Goal: Register for event/course

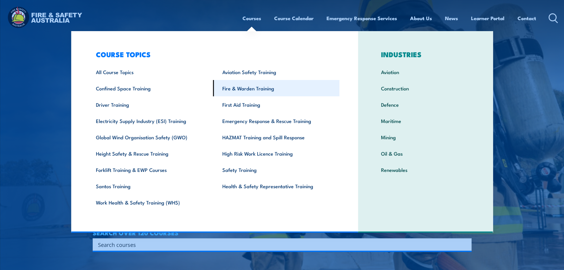
click at [246, 90] on link "Fire & Warden Training" at bounding box center [276, 88] width 126 height 16
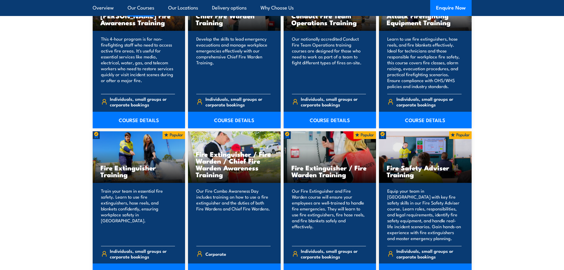
scroll to position [474, 0]
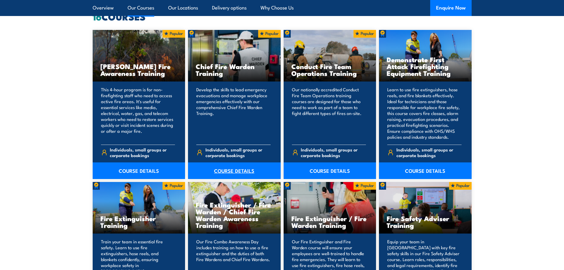
click at [223, 168] on link "COURSE DETAILS" at bounding box center [234, 170] width 93 height 17
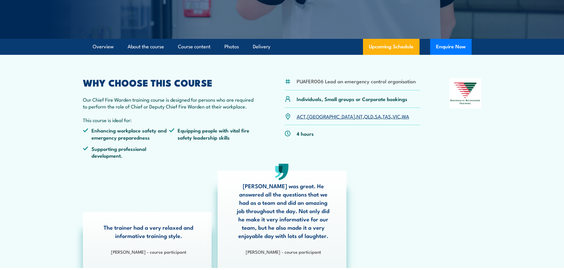
scroll to position [89, 0]
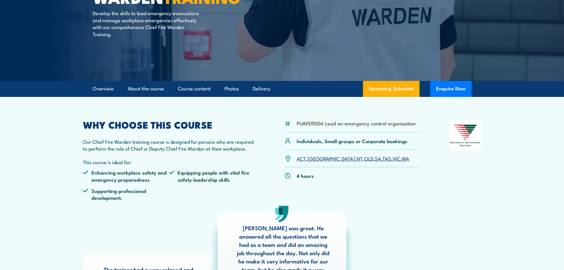
click at [402, 156] on link "WA" at bounding box center [405, 158] width 7 height 7
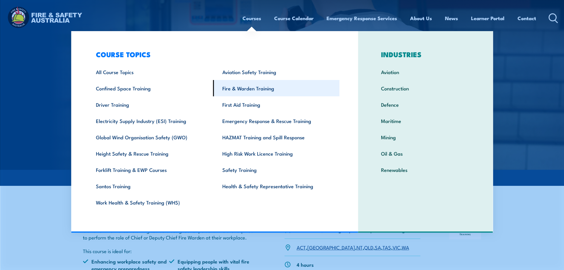
click at [247, 89] on link "Fire & Warden Training" at bounding box center [276, 88] width 126 height 16
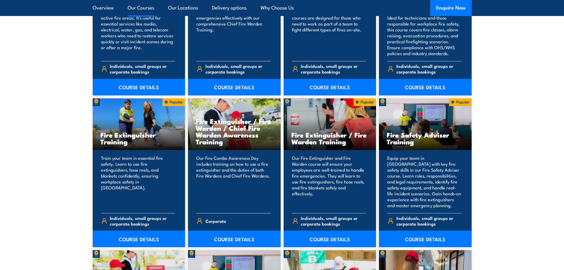
scroll to position [562, 0]
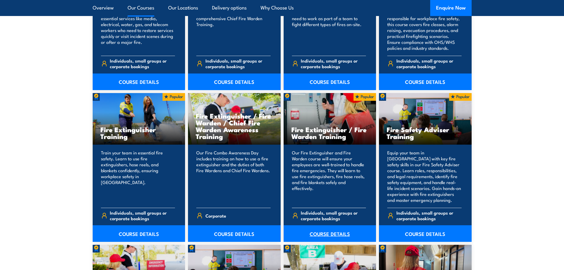
click at [332, 231] on link "COURSE DETAILS" at bounding box center [330, 233] width 93 height 17
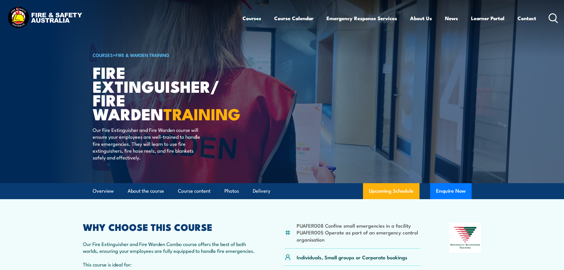
scroll to position [89, 0]
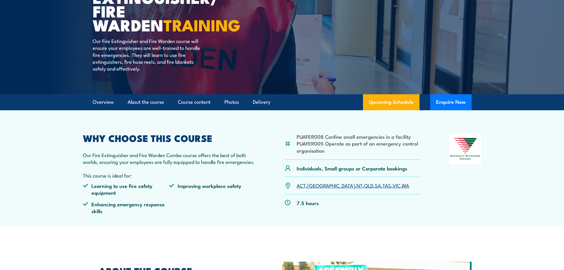
click at [402, 185] on link "WA" at bounding box center [405, 184] width 7 height 7
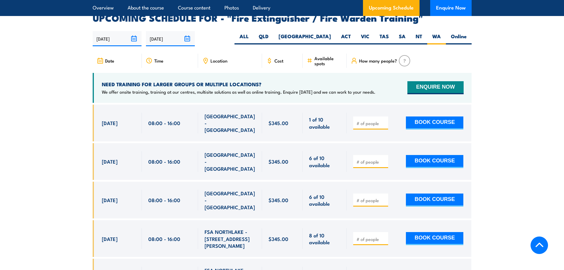
scroll to position [972, 0]
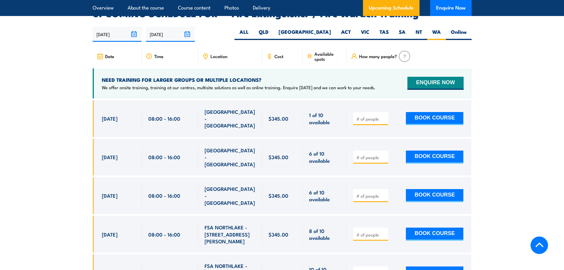
click at [495, 80] on section "UPCOMING SCHEDULE FOR - "Fire Extinguisher / Fire Warden Training" [DATE] [DATE]" at bounding box center [282, 173] width 564 height 329
